Goal: Task Accomplishment & Management: Manage account settings

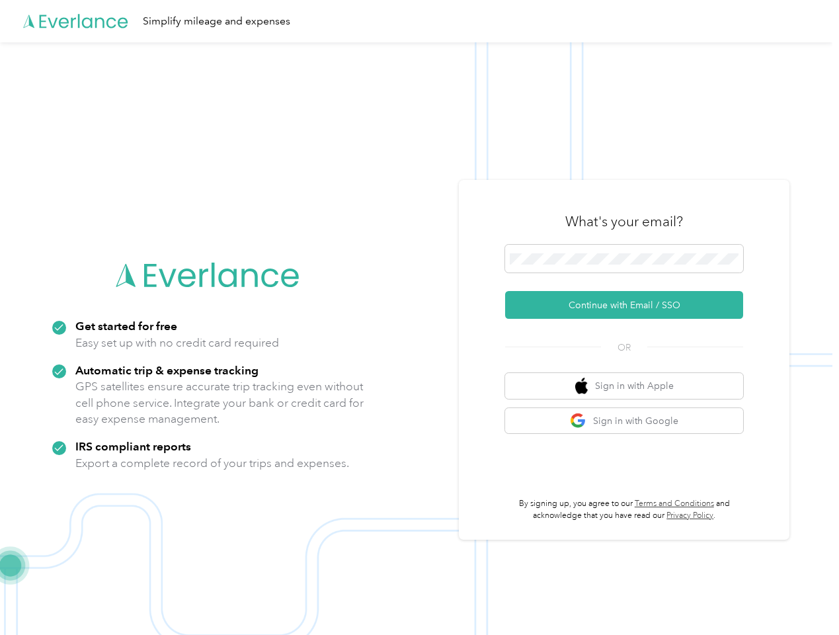
click at [419, 317] on img at bounding box center [416, 359] width 832 height 635
click at [419, 21] on div "Simplify mileage and expenses" at bounding box center [416, 21] width 832 height 42
click at [629, 305] on button "Continue with Email / SSO" at bounding box center [624, 305] width 238 height 28
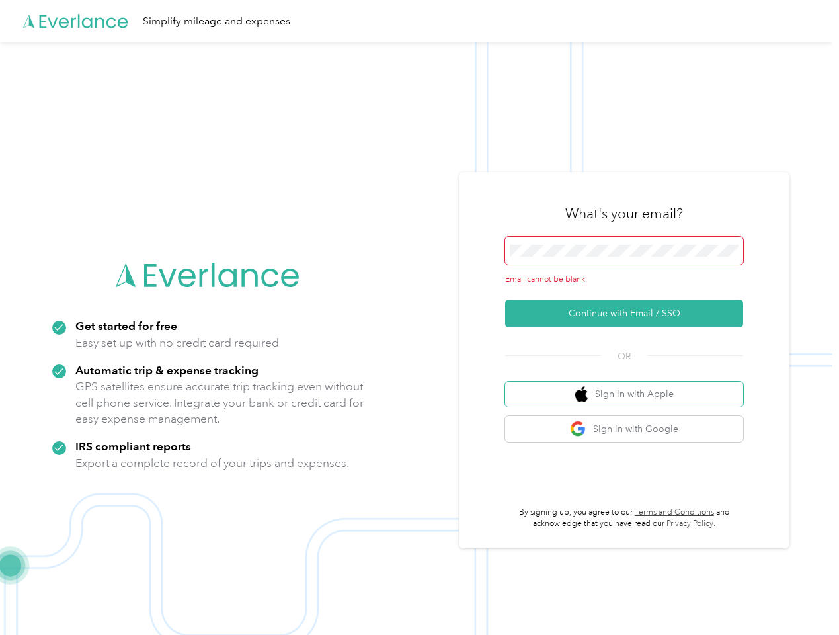
click at [629, 385] on button "Sign in with Apple" at bounding box center [624, 394] width 238 height 26
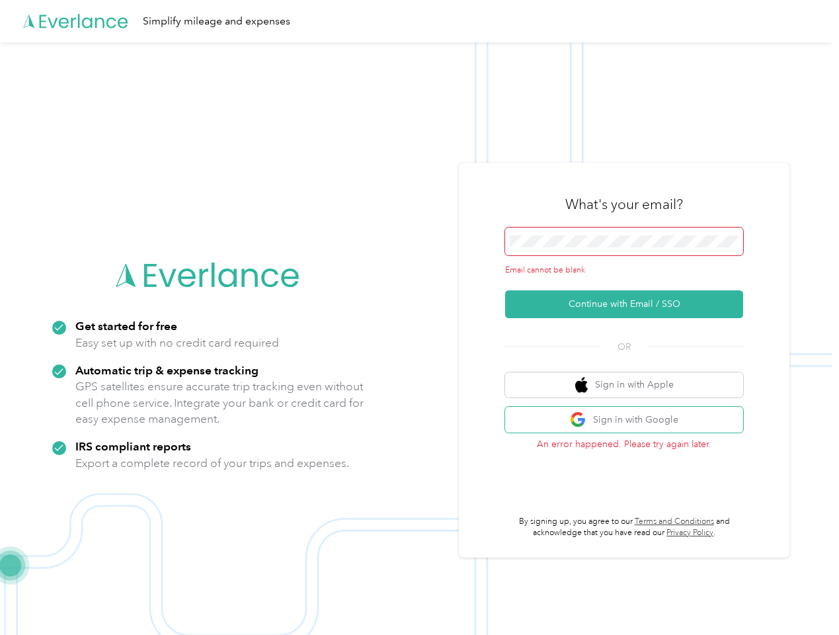
click at [629, 420] on button "Sign in with Google" at bounding box center [624, 420] width 238 height 26
